Goal: Download file/media

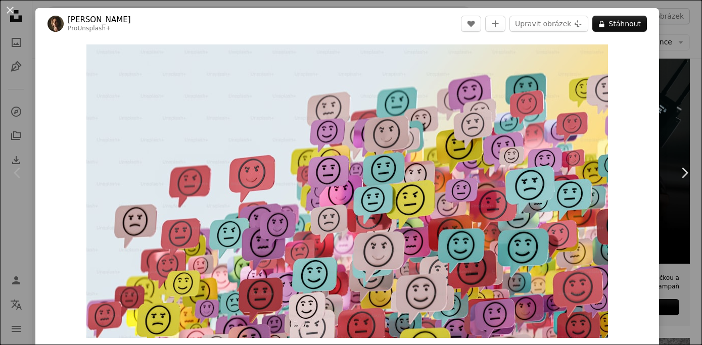
scroll to position [1972, 0]
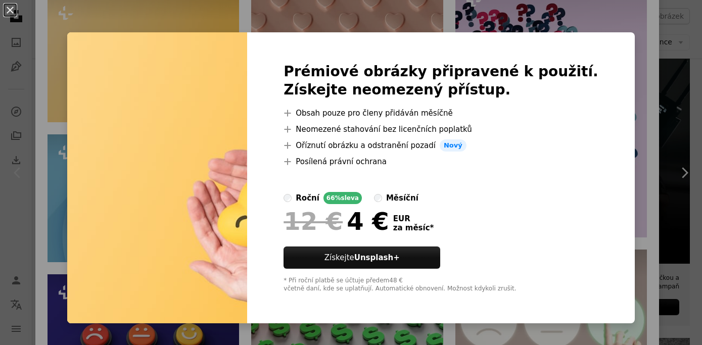
click at [644, 54] on div "An X shape Prémiové obrázky připravené k použití. Získejte neomezený přístup. A…" at bounding box center [351, 172] width 702 height 345
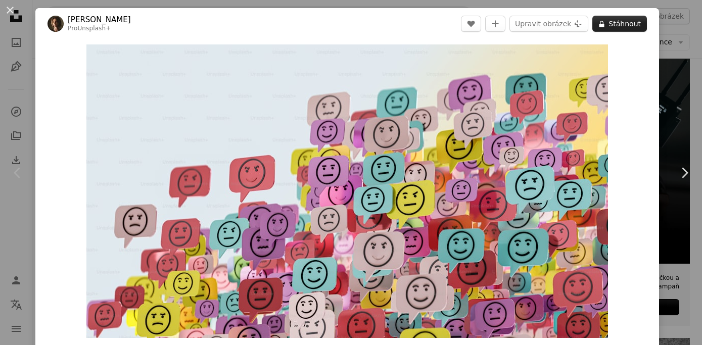
click at [632, 24] on font "Stáhnout" at bounding box center [625, 24] width 32 height 8
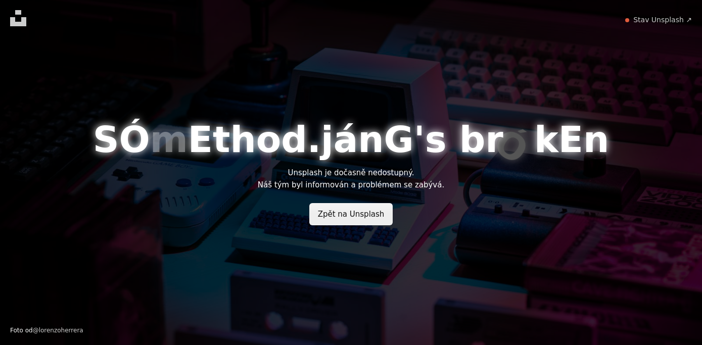
click at [377, 213] on font "Zpět na Unsplash" at bounding box center [351, 214] width 67 height 9
